Goal: Register for event/course

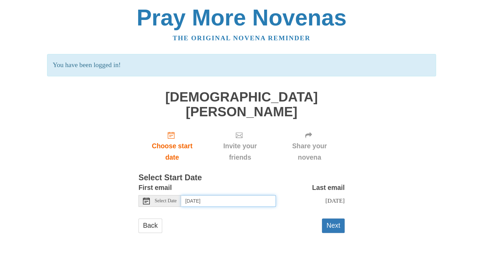
click at [239, 195] on input "Wednesday, October 15th" at bounding box center [228, 201] width 95 height 12
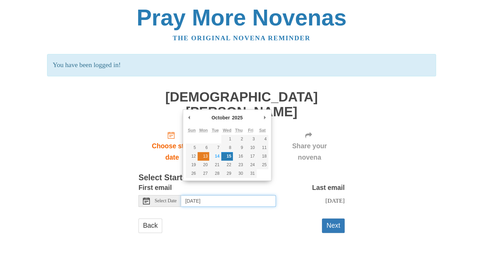
type input "Monday, October 13th"
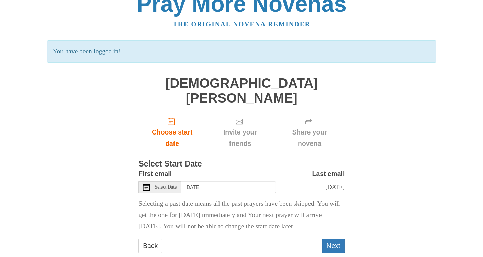
scroll to position [22, 0]
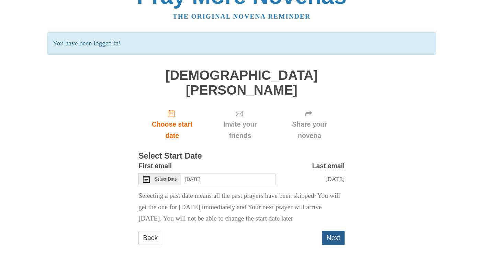
click at [338, 231] on button "Next" at bounding box center [333, 238] width 23 height 14
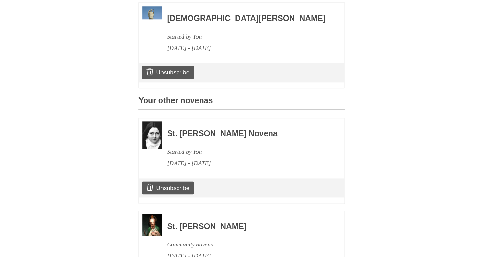
scroll to position [274, 0]
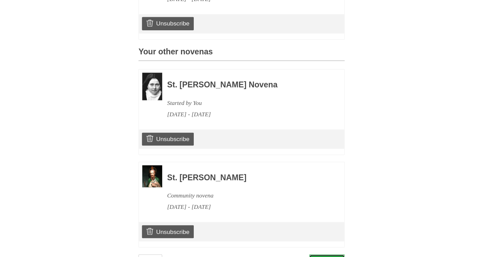
click at [312, 254] on link "Continue" at bounding box center [327, 261] width 36 height 14
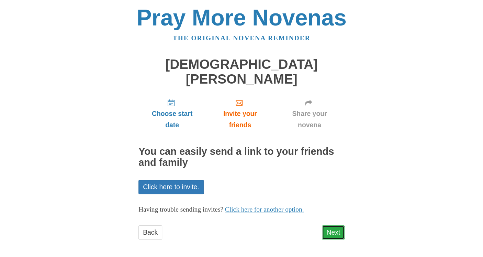
click at [337, 225] on link "Next" at bounding box center [333, 232] width 23 height 14
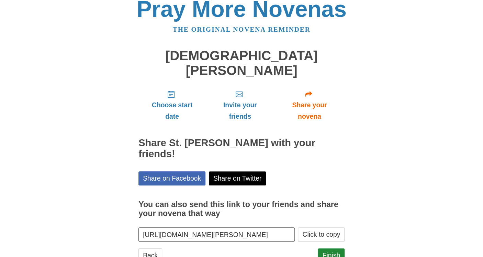
scroll to position [20, 0]
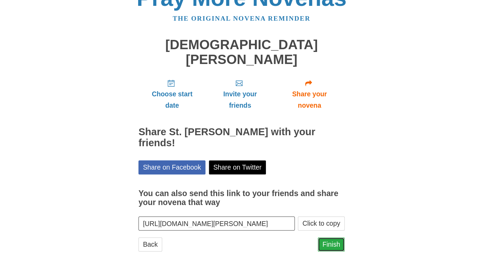
click at [337, 237] on link "Finish" at bounding box center [331, 244] width 27 height 14
